Goal: Information Seeking & Learning: Learn about a topic

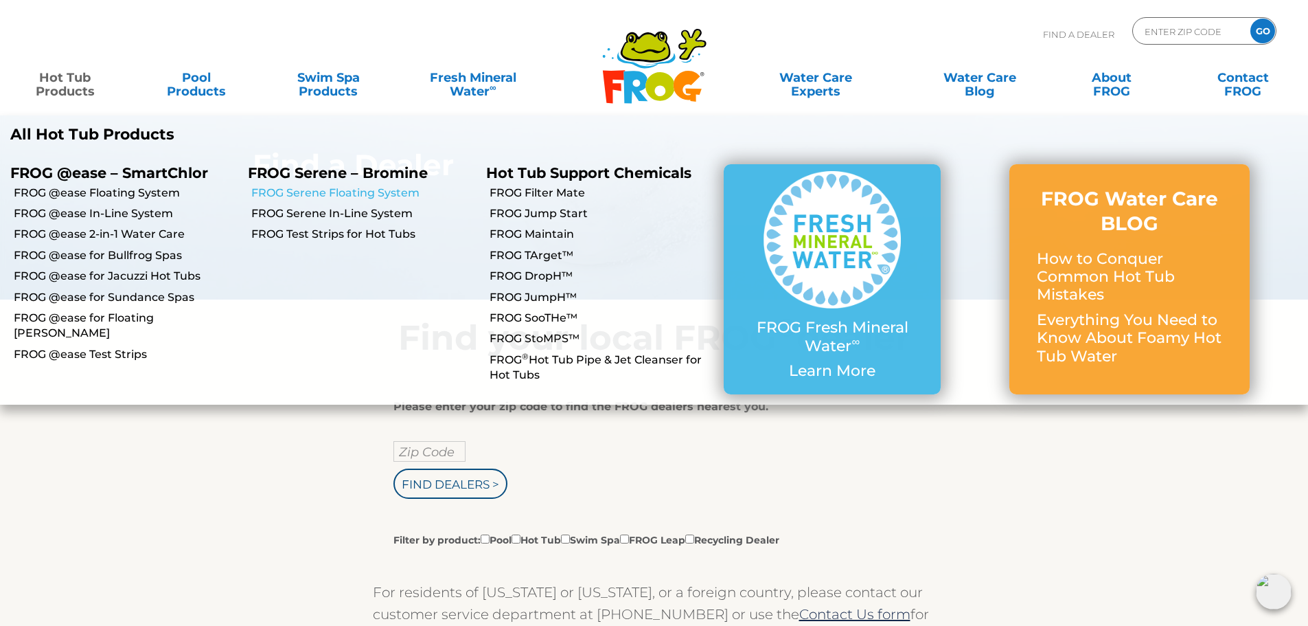
click at [322, 193] on link "FROG Serene Floating System" at bounding box center [363, 192] width 224 height 15
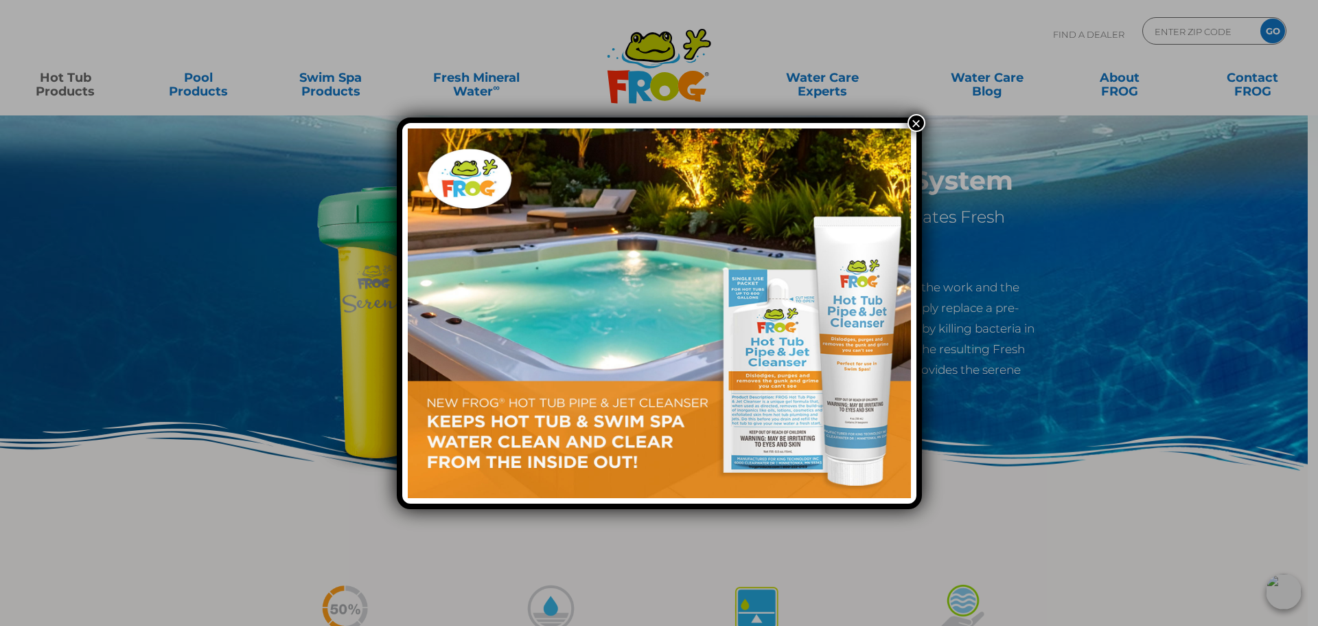
click at [920, 122] on button "×" at bounding box center [917, 123] width 18 height 18
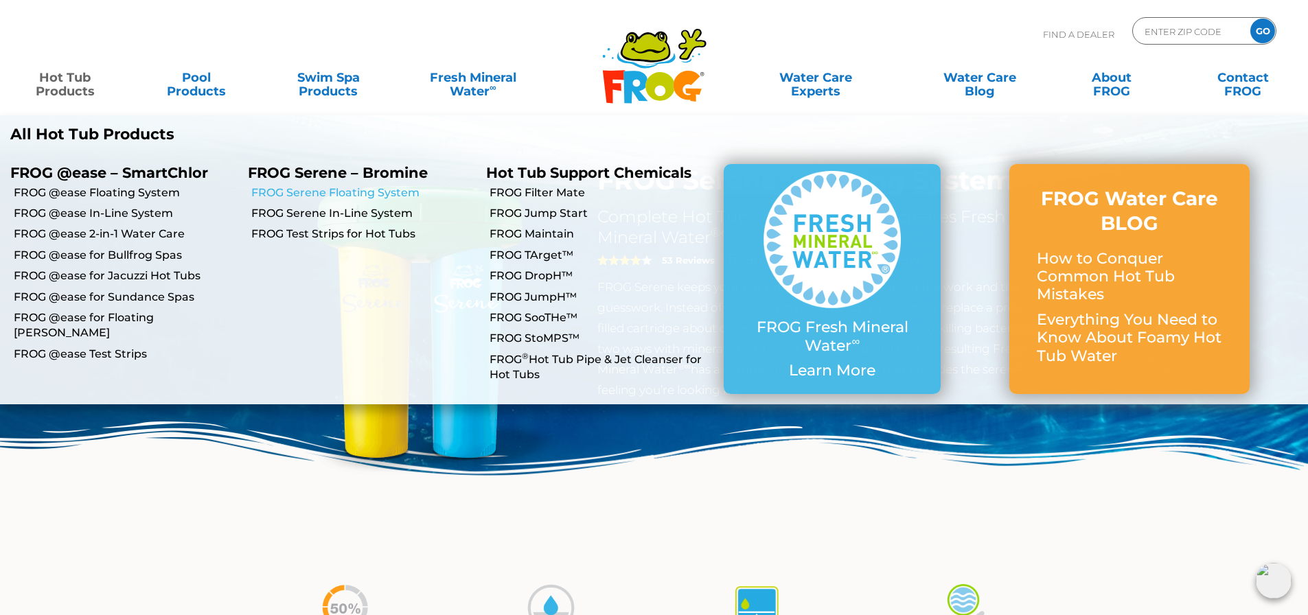
click at [372, 191] on link "FROG Serene Floating System" at bounding box center [363, 192] width 224 height 15
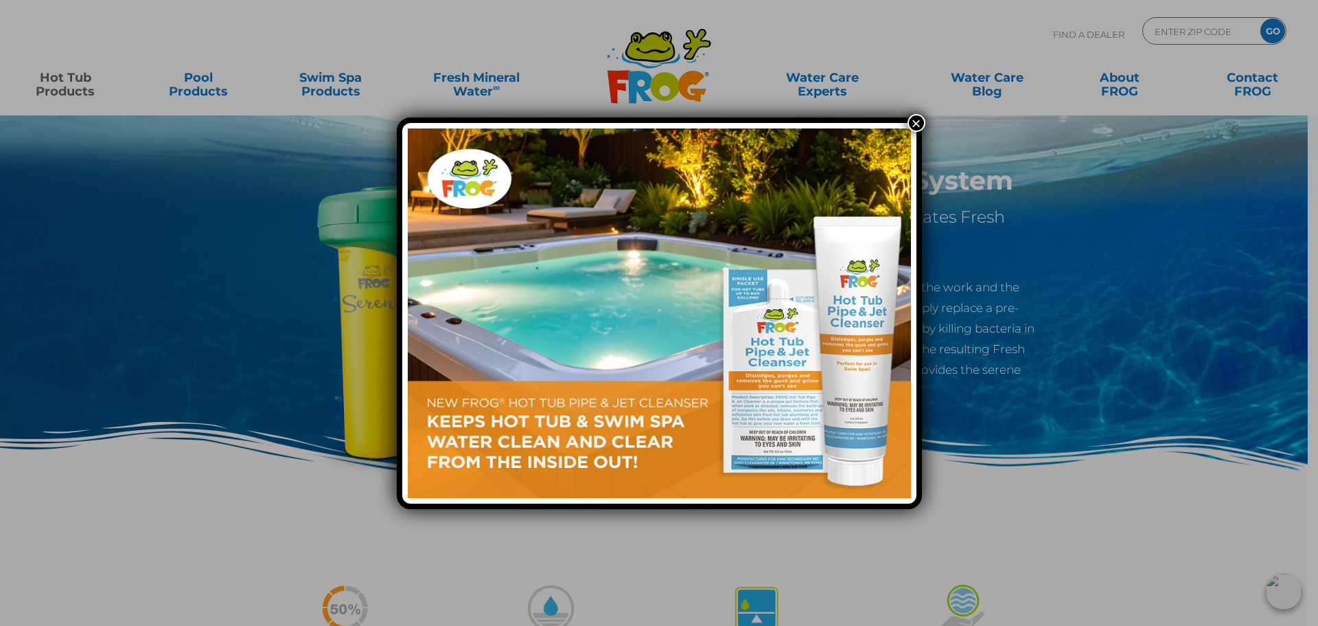
click at [910, 123] on button "×" at bounding box center [917, 123] width 18 height 18
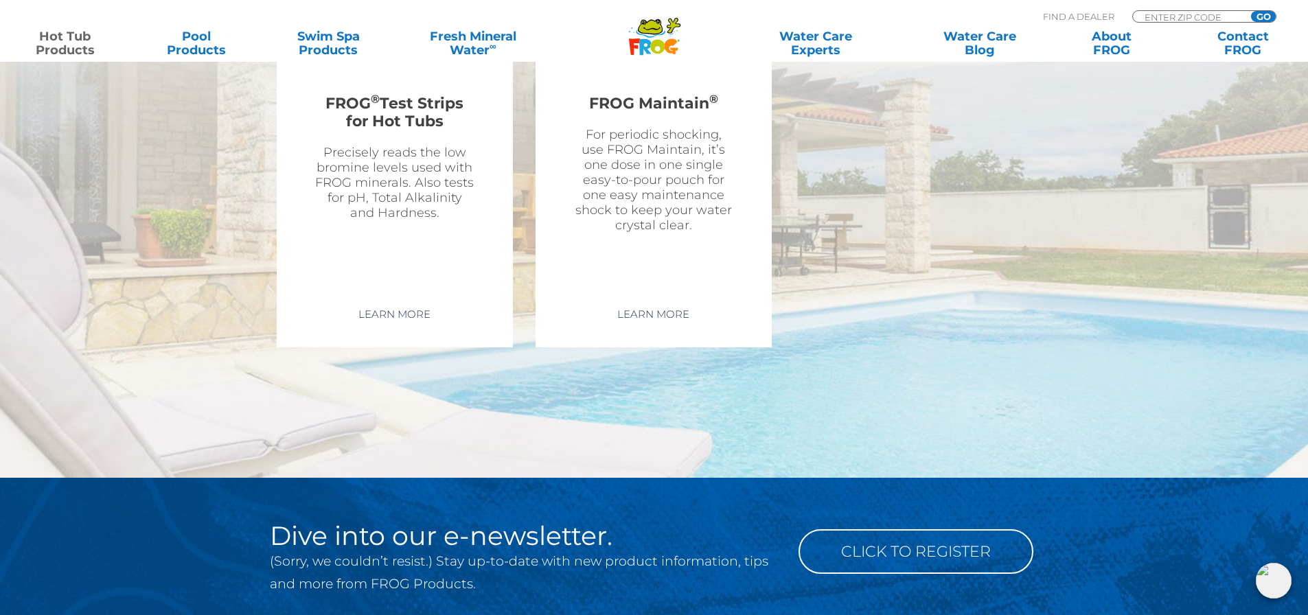
scroll to position [3634, 0]
